Goal: Information Seeking & Learning: Find specific fact

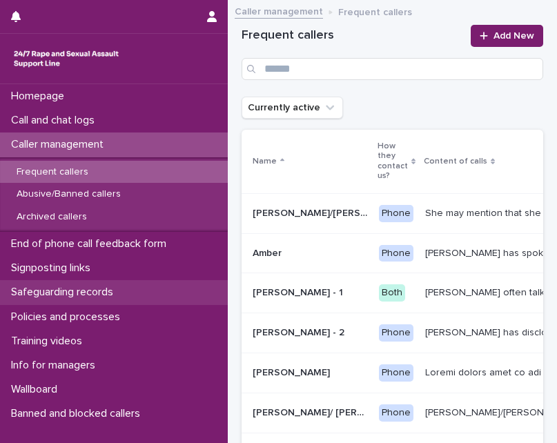
click at [66, 287] on p "Safeguarding records" at bounding box center [65, 292] width 119 height 13
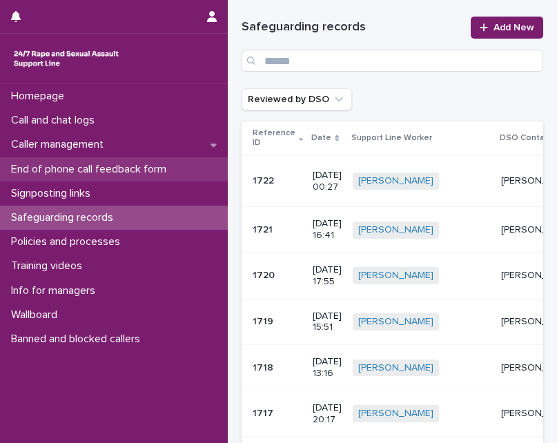
click at [59, 174] on p "End of phone call feedback form" at bounding box center [92, 169] width 172 height 13
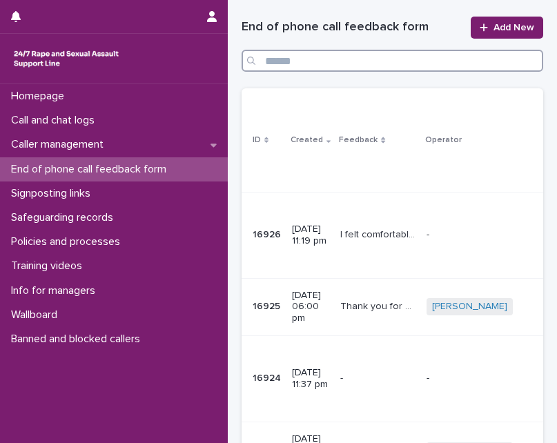
click at [434, 58] on input "Search" at bounding box center [393, 61] width 302 height 22
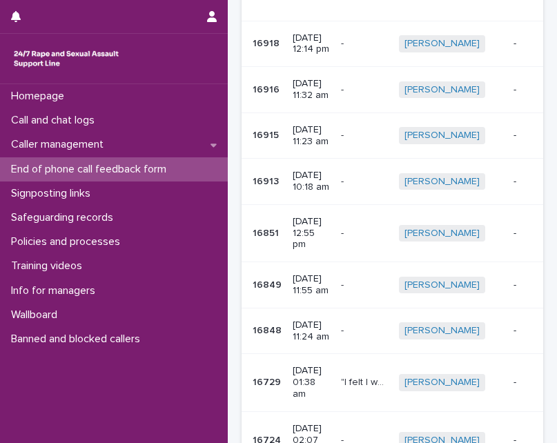
scroll to position [376, 0]
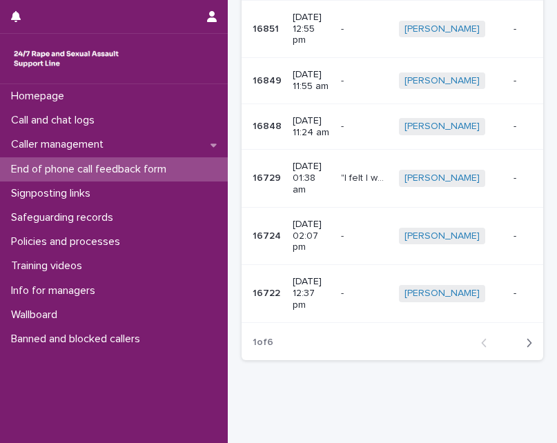
type input "*****"
click at [526, 337] on icon "button" at bounding box center [529, 343] width 6 height 12
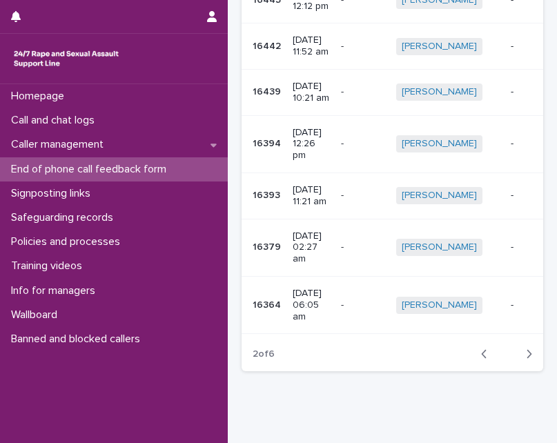
click at [526, 348] on icon "button" at bounding box center [529, 354] width 6 height 12
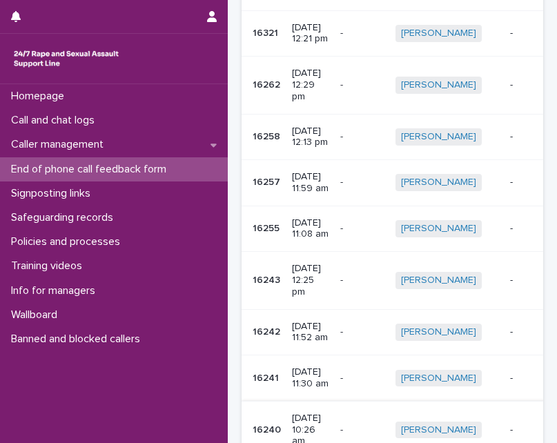
scroll to position [376, 0]
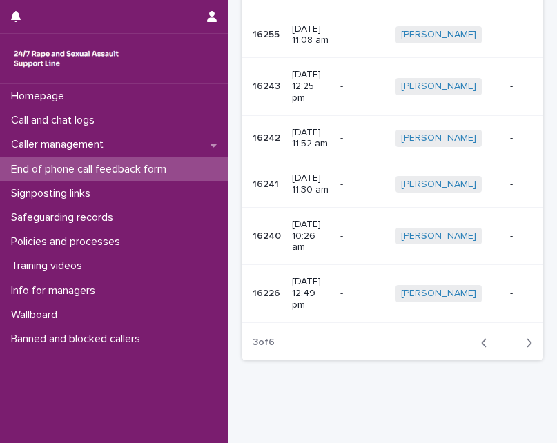
click at [481, 337] on icon "button" at bounding box center [484, 343] width 6 height 12
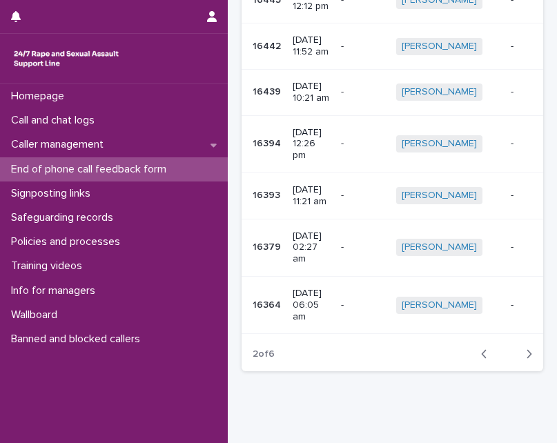
click at [521, 348] on div "button" at bounding box center [527, 354] width 12 height 12
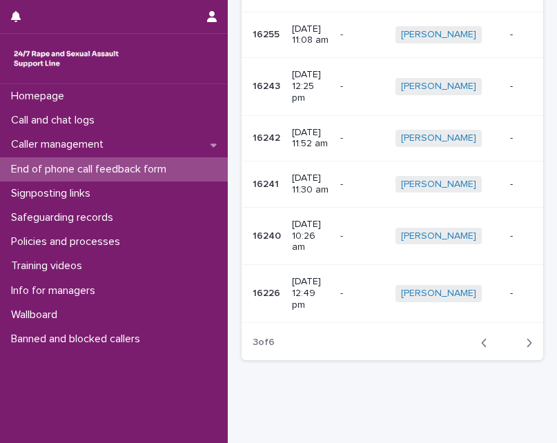
click at [521, 337] on div "button" at bounding box center [527, 343] width 12 height 12
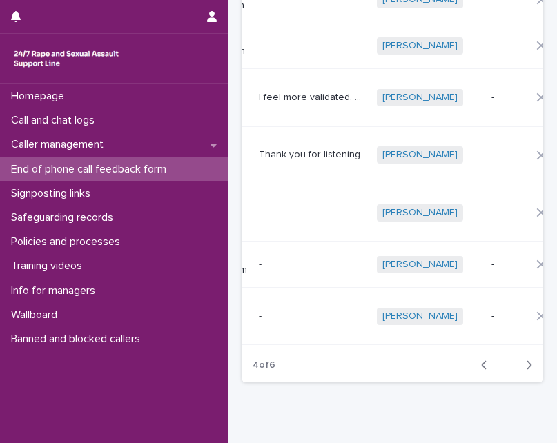
scroll to position [376, 0]
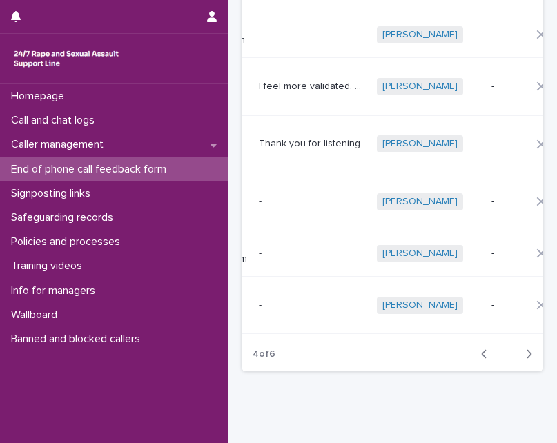
click at [526, 348] on icon "button" at bounding box center [529, 354] width 6 height 12
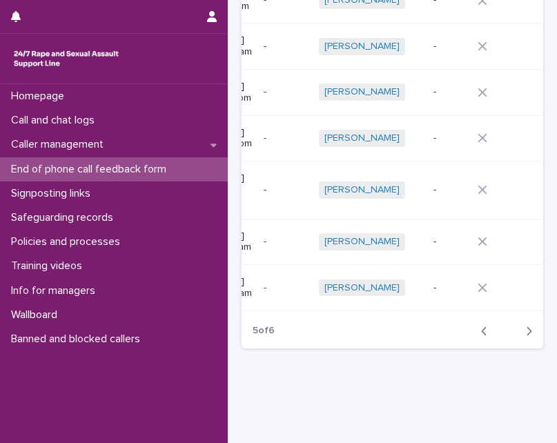
scroll to position [0, 66]
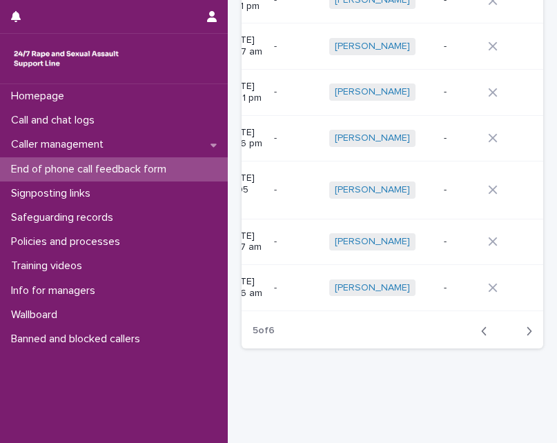
click at [526, 325] on icon "button" at bounding box center [529, 331] width 6 height 12
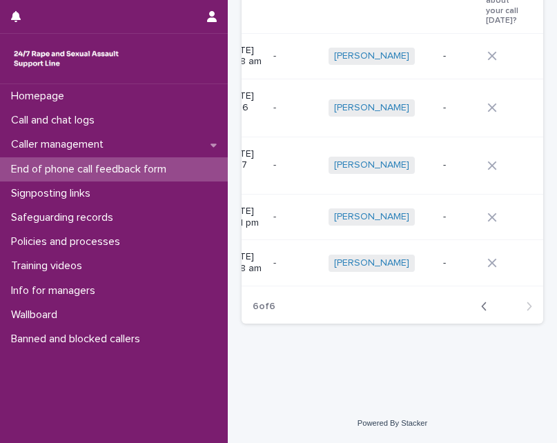
scroll to position [146, 0]
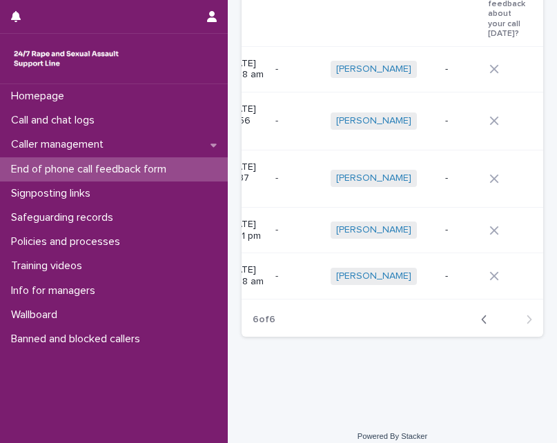
click at [481, 314] on icon "button" at bounding box center [484, 320] width 6 height 12
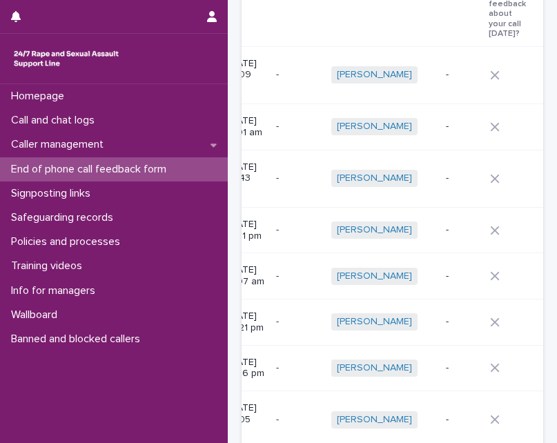
scroll to position [260, 0]
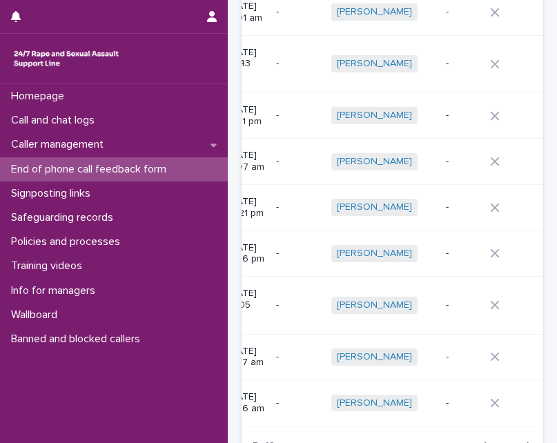
click at [485, 334] on td at bounding box center [520, 357] width 71 height 46
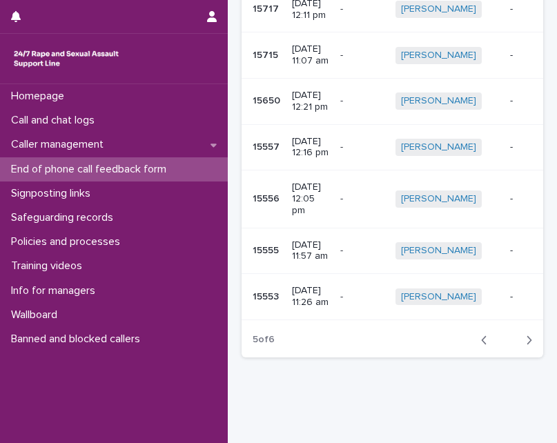
scroll to position [376, 0]
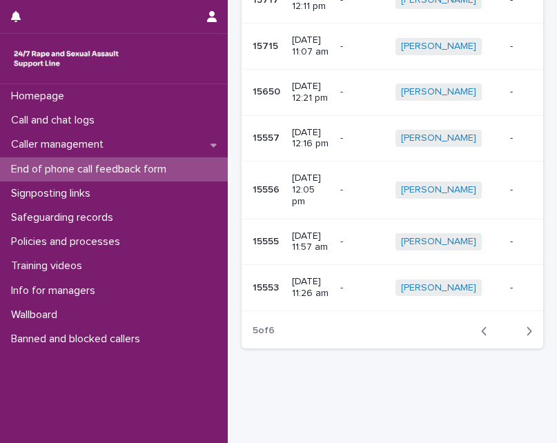
click at [481, 325] on icon "button" at bounding box center [484, 331] width 6 height 12
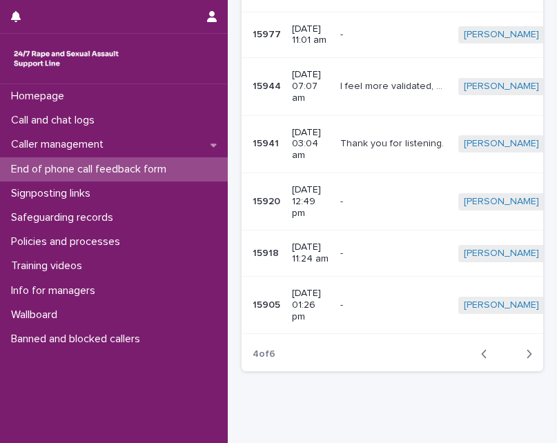
click at [481, 348] on icon "button" at bounding box center [484, 354] width 6 height 12
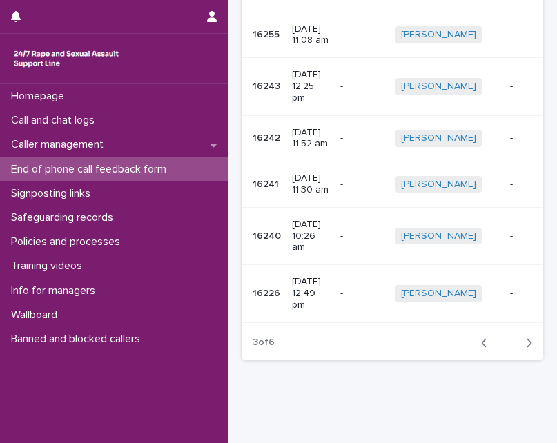
click at [481, 337] on icon "button" at bounding box center [484, 343] width 6 height 12
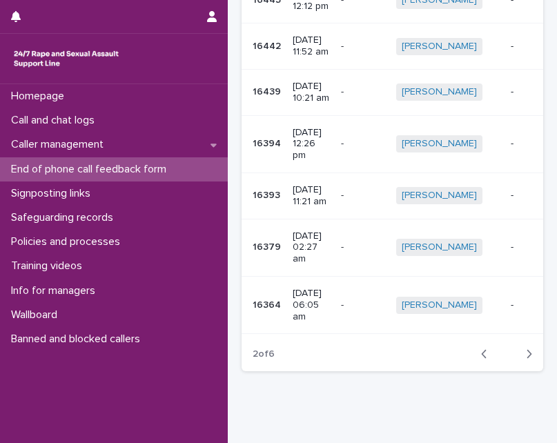
click at [481, 348] on icon "button" at bounding box center [484, 354] width 6 height 12
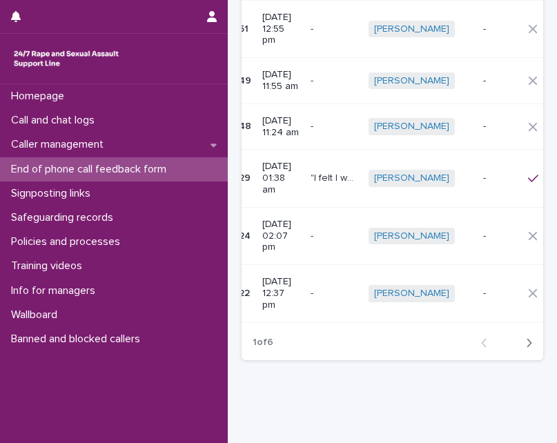
scroll to position [0, 70]
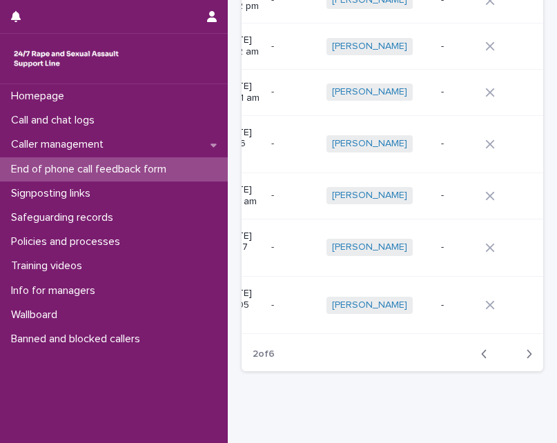
scroll to position [0, 66]
